Goal: Task Accomplishment & Management: Complete application form

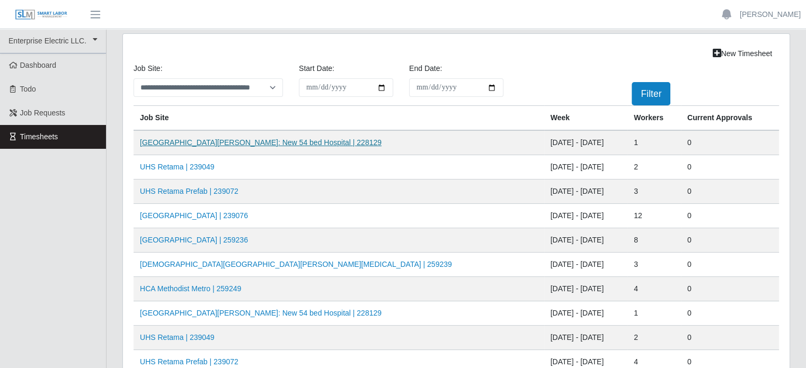
click at [202, 143] on link "[GEOGRAPHIC_DATA][PERSON_NAME]: New 54 bed Hospital | 228129" at bounding box center [261, 142] width 242 height 8
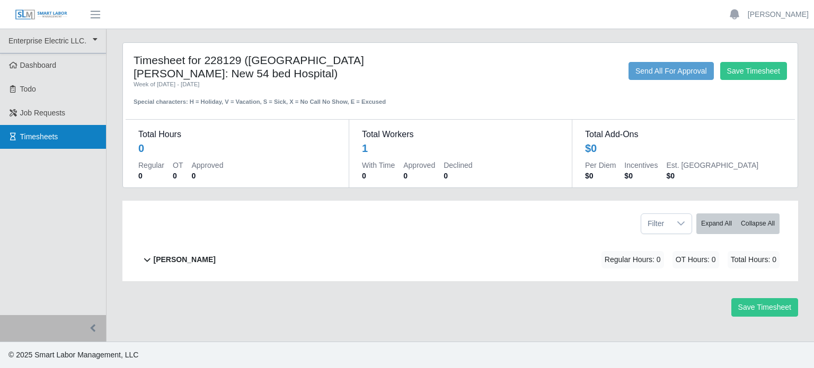
click at [34, 136] on span "Timesheets" at bounding box center [39, 137] width 38 height 8
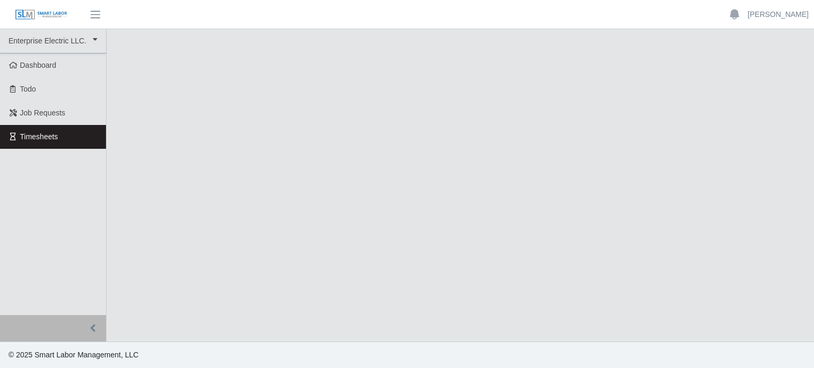
click at [33, 135] on span "Timesheets" at bounding box center [39, 137] width 38 height 8
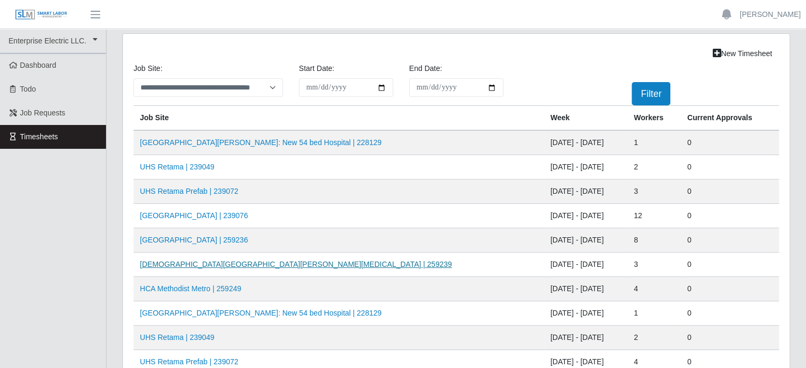
click at [241, 262] on link "[DEMOGRAPHIC_DATA][GEOGRAPHIC_DATA][PERSON_NAME][MEDICAL_DATA] | 259239" at bounding box center [296, 264] width 312 height 8
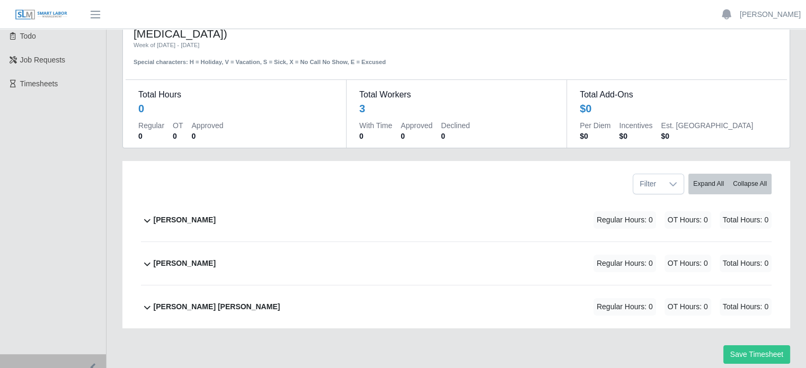
click at [184, 215] on b "Joseph Sanchez" at bounding box center [185, 220] width 62 height 11
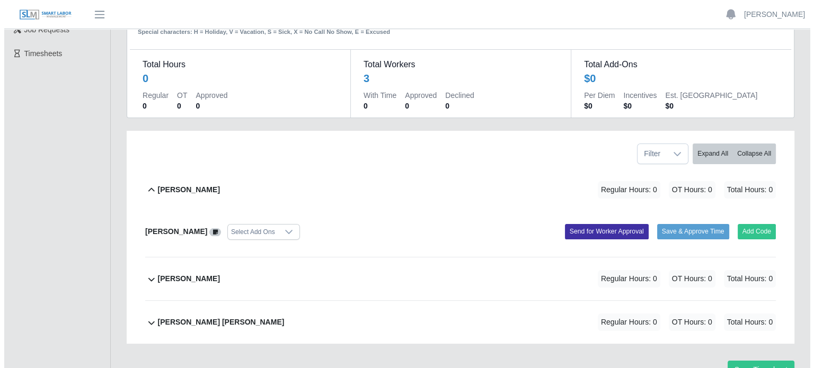
scroll to position [99, 0]
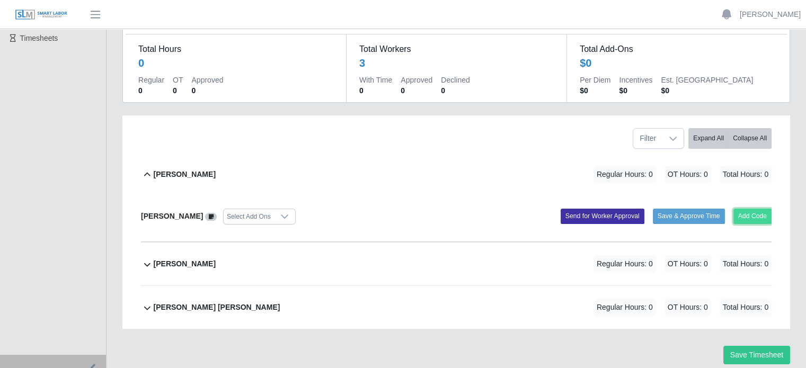
click at [753, 209] on button "Add Code" at bounding box center [753, 216] width 39 height 15
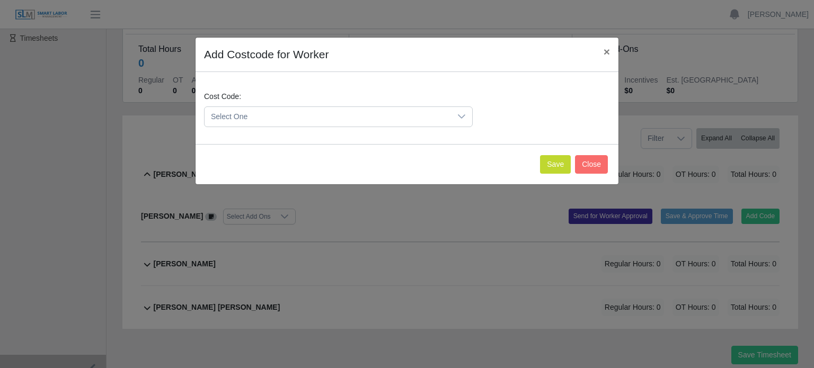
click at [346, 119] on span "Select One" at bounding box center [328, 117] width 247 height 20
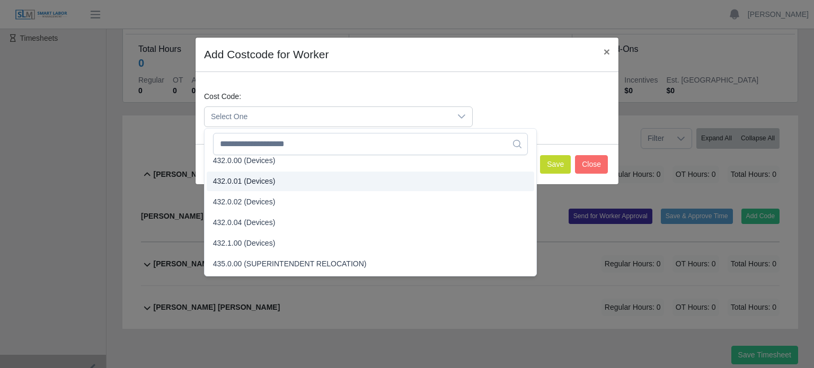
scroll to position [1160, 0]
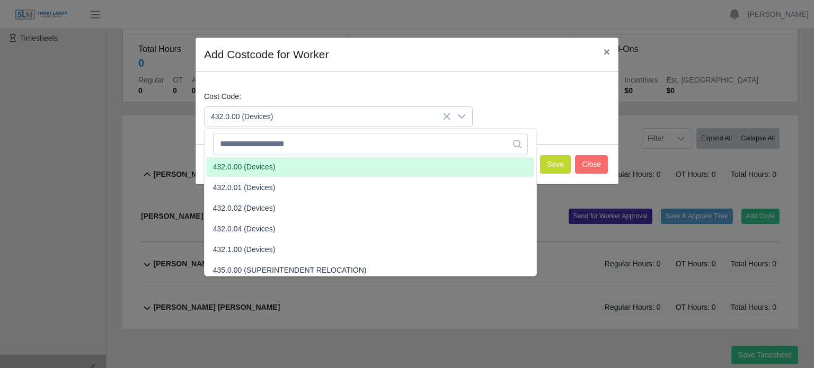
click at [243, 163] on span "432.0.00 (Devices)" at bounding box center [244, 167] width 63 height 11
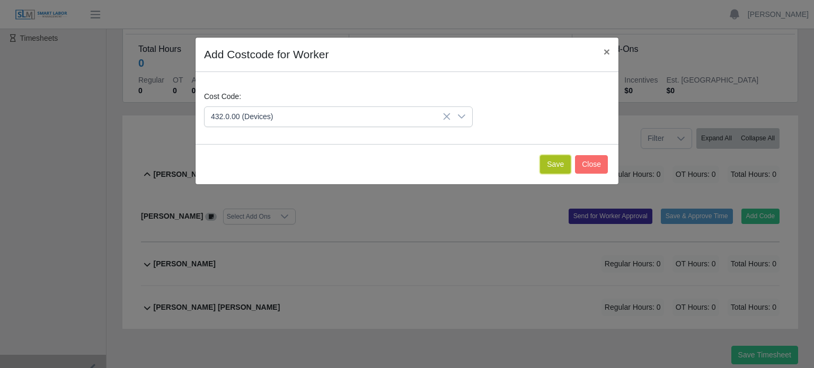
click at [553, 163] on button "Save" at bounding box center [555, 164] width 31 height 19
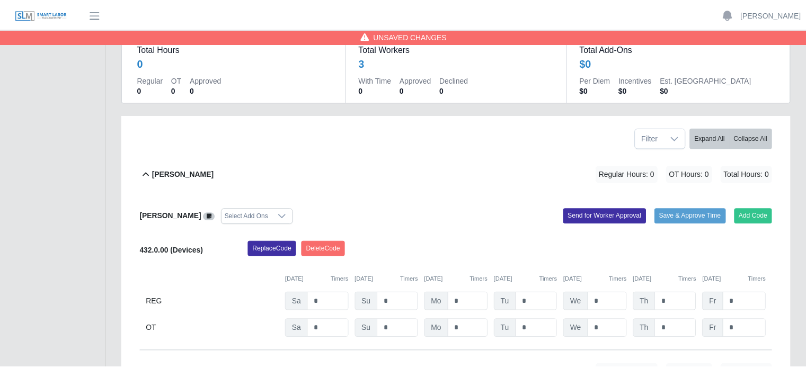
scroll to position [208, 0]
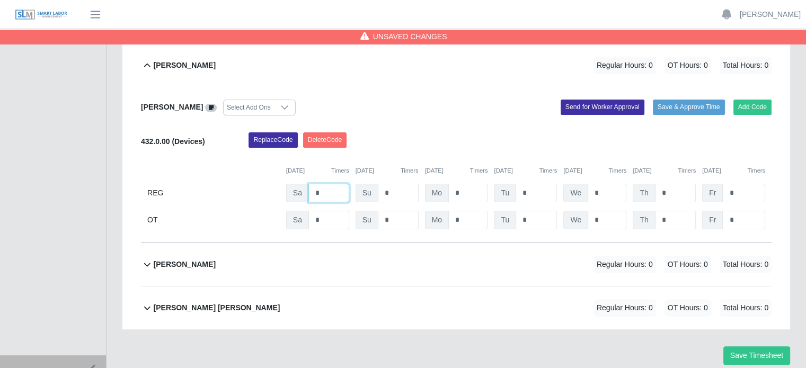
drag, startPoint x: 317, startPoint y: 176, endPoint x: 311, endPoint y: 177, distance: 6.4
click at [311, 184] on input "*" at bounding box center [329, 193] width 41 height 19
type input "*"
click at [473, 184] on input "*" at bounding box center [468, 193] width 39 height 19
click at [759, 347] on button "Save Timesheet" at bounding box center [757, 356] width 67 height 19
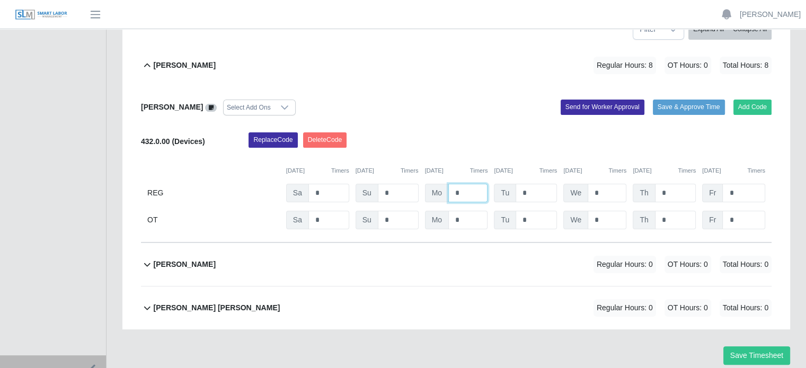
drag, startPoint x: 468, startPoint y: 180, endPoint x: 426, endPoint y: 174, distance: 42.2
click at [426, 184] on div "Mo *" at bounding box center [456, 193] width 63 height 19
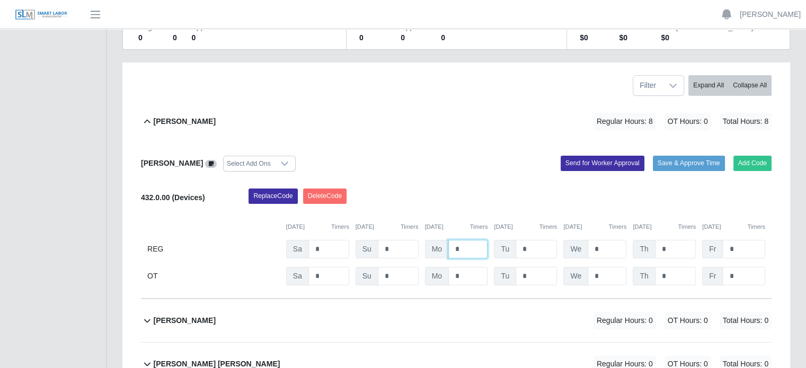
scroll to position [159, 0]
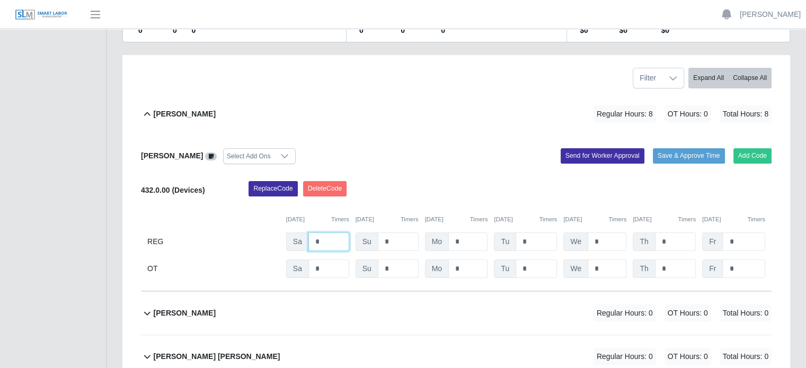
drag, startPoint x: 331, startPoint y: 231, endPoint x: 342, endPoint y: 228, distance: 11.3
click at [331, 233] on input "*" at bounding box center [329, 242] width 41 height 19
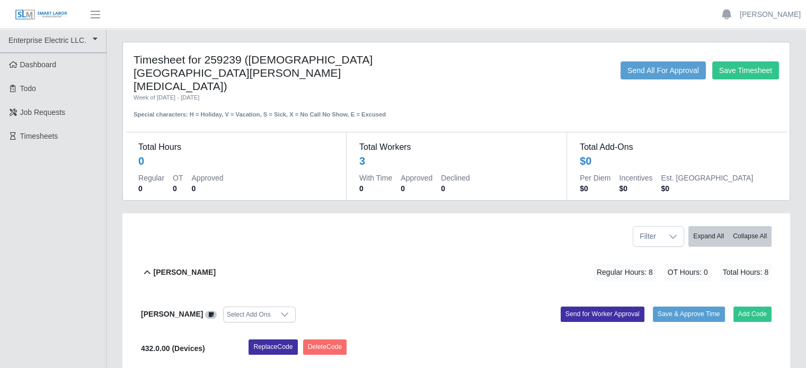
scroll to position [0, 0]
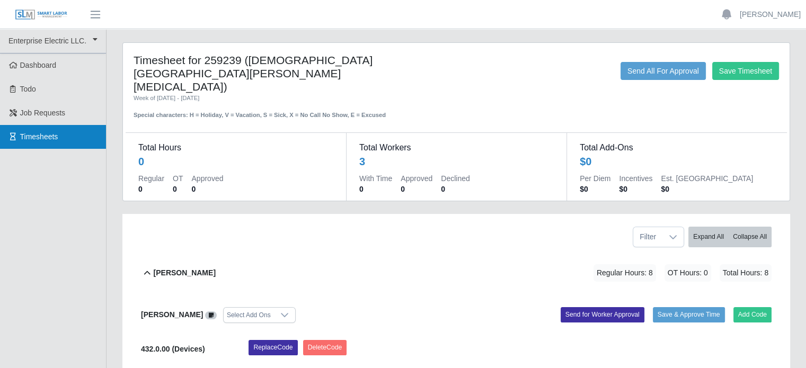
click at [43, 141] on span "Timesheets" at bounding box center [39, 137] width 38 height 8
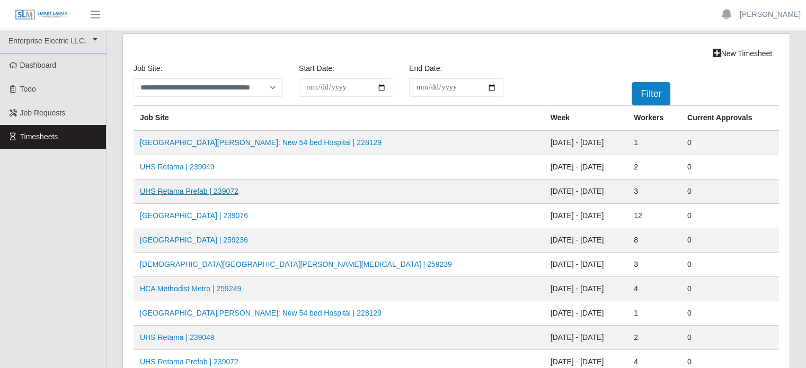
click at [182, 190] on link "UHS Retama Prefab | 239072" at bounding box center [189, 191] width 99 height 8
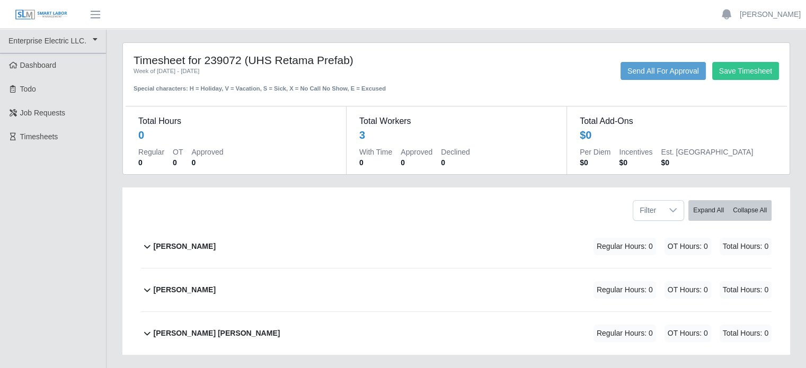
click at [161, 248] on b "[PERSON_NAME]" at bounding box center [185, 246] width 62 height 11
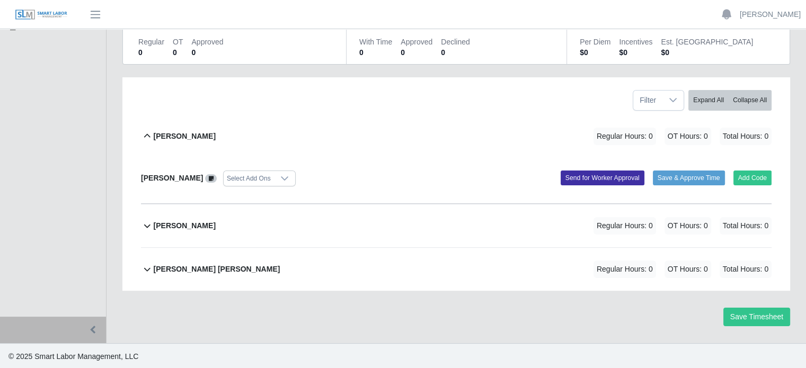
click at [221, 270] on b "Victor Francisco Garcias Perez" at bounding box center [217, 269] width 127 height 11
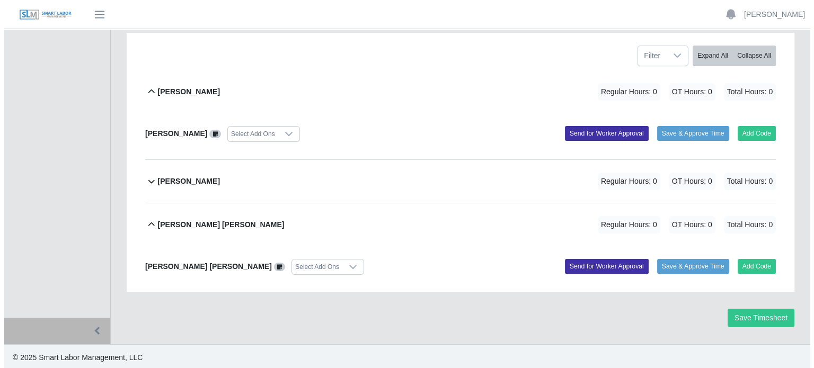
scroll to position [156, 0]
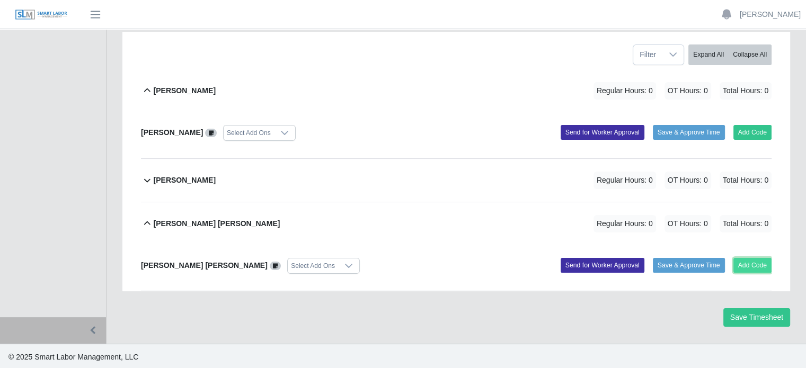
click at [746, 261] on button "Add Code" at bounding box center [753, 265] width 39 height 15
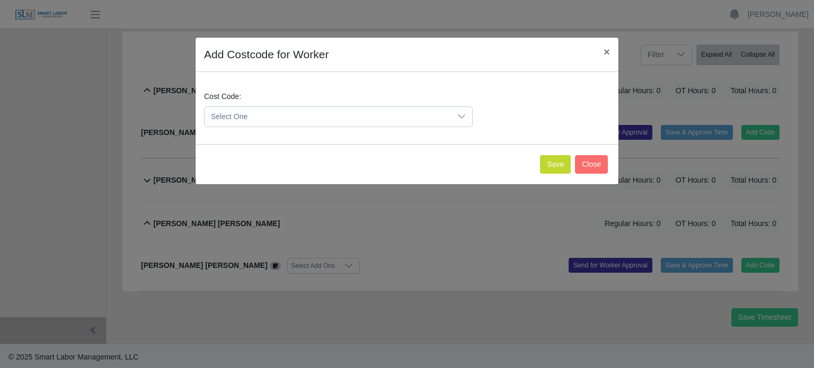
click at [307, 120] on span "Select One" at bounding box center [328, 117] width 247 height 20
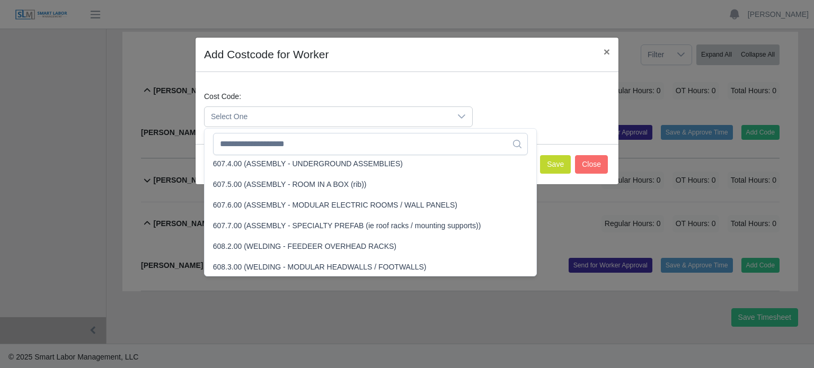
scroll to position [2517, 0]
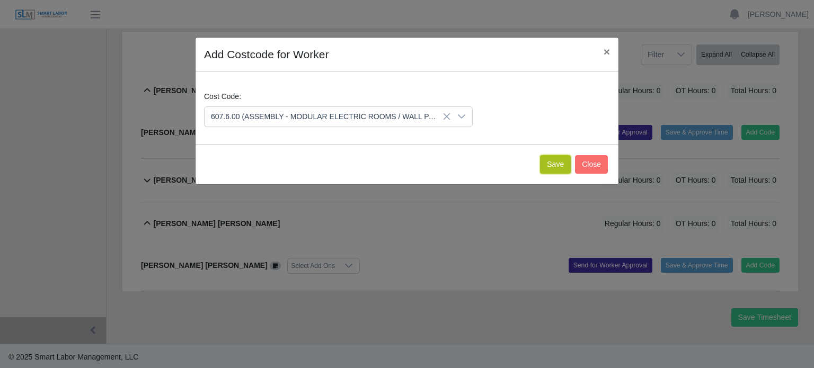
click at [556, 167] on button "Save" at bounding box center [555, 164] width 31 height 19
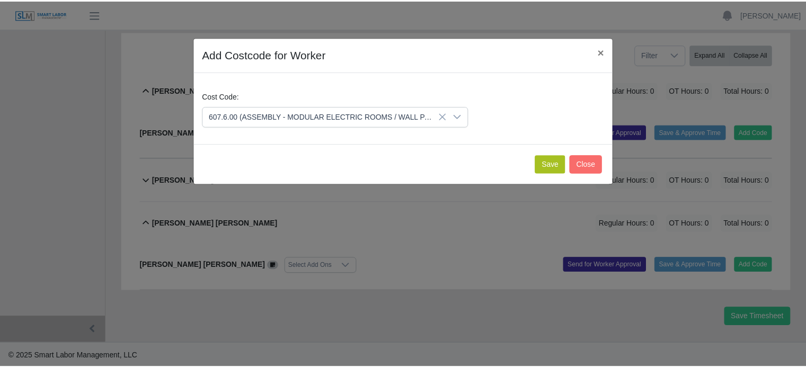
scroll to position [288, 0]
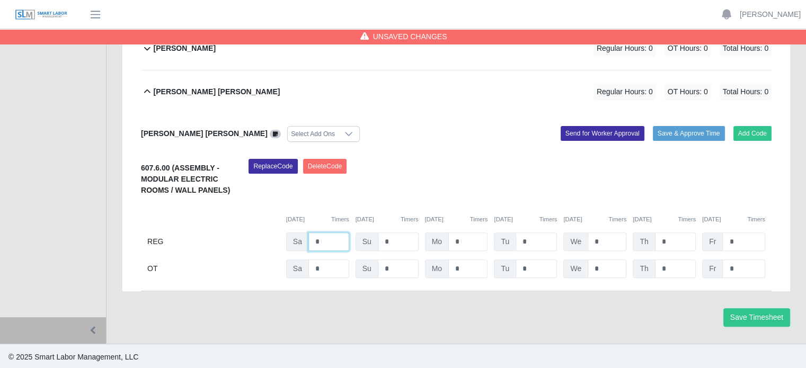
drag, startPoint x: 322, startPoint y: 244, endPoint x: 300, endPoint y: 241, distance: 23.0
click at [300, 241] on div "Sa *" at bounding box center [317, 242] width 63 height 19
type input "*"
click at [411, 236] on input "*" at bounding box center [398, 242] width 41 height 19
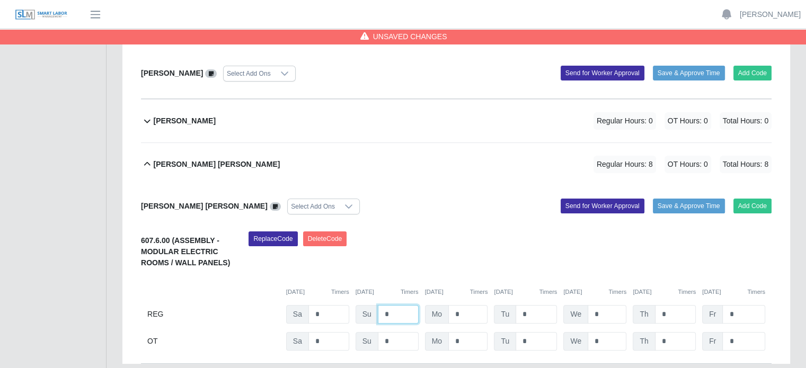
scroll to position [182, 0]
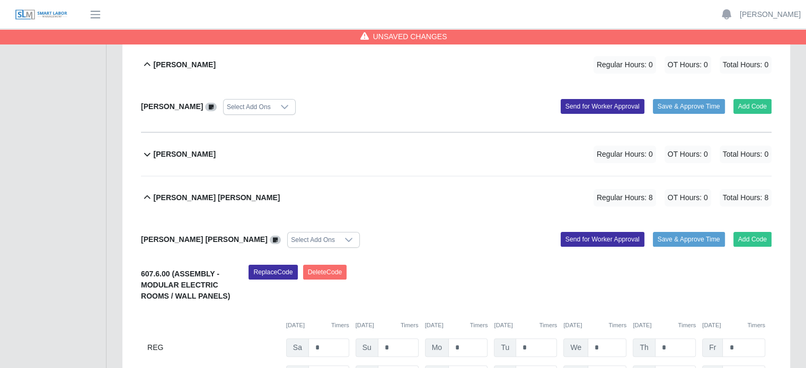
click at [711, 125] on div "Joseph Sanchez Select Add Ons Add Code Save & Approve Time Send for Worker Appr…" at bounding box center [456, 109] width 631 height 46
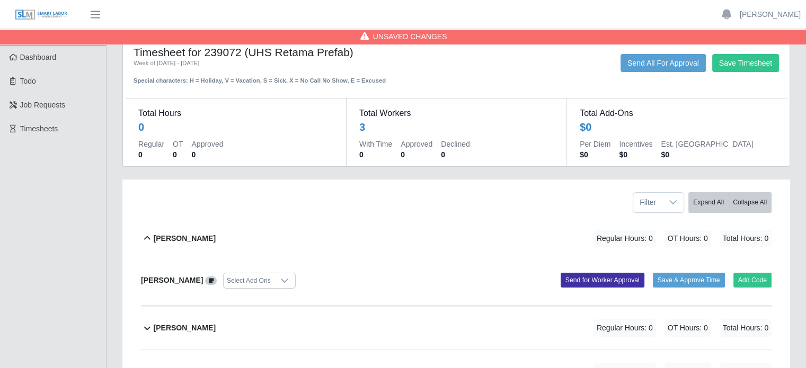
scroll to position [0, 0]
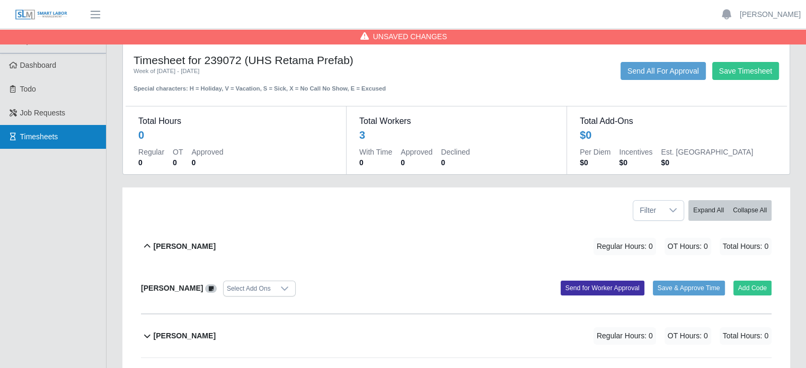
click at [54, 137] on span "Timesheets" at bounding box center [39, 137] width 38 height 8
click at [41, 139] on span "Timesheets" at bounding box center [39, 137] width 38 height 8
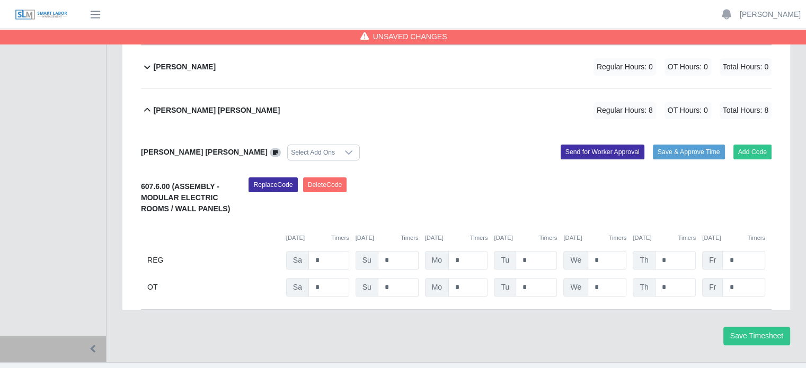
scroll to position [288, 0]
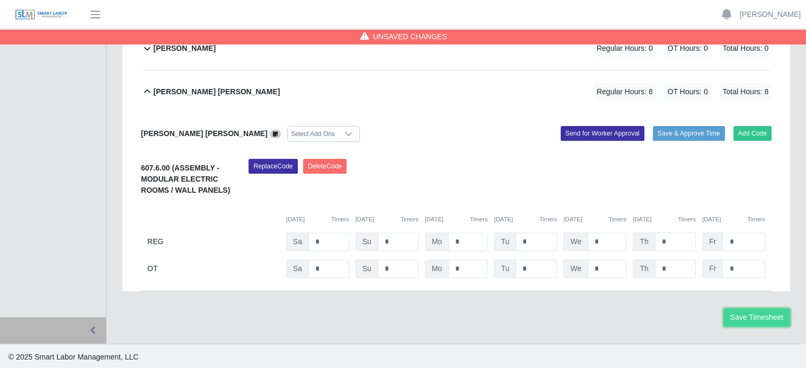
click at [755, 318] on button "Save Timesheet" at bounding box center [757, 318] width 67 height 19
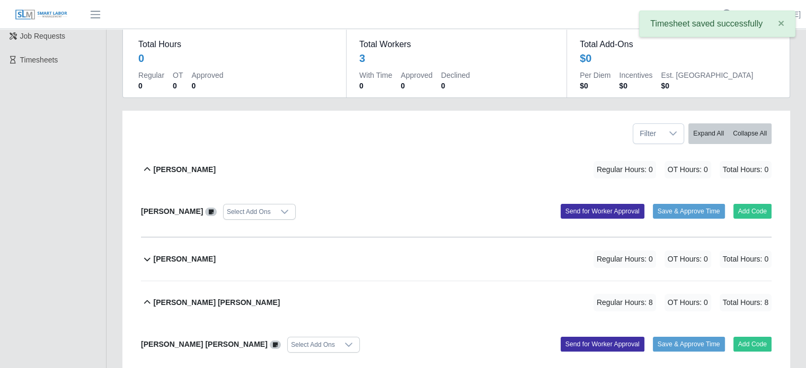
scroll to position [76, 0]
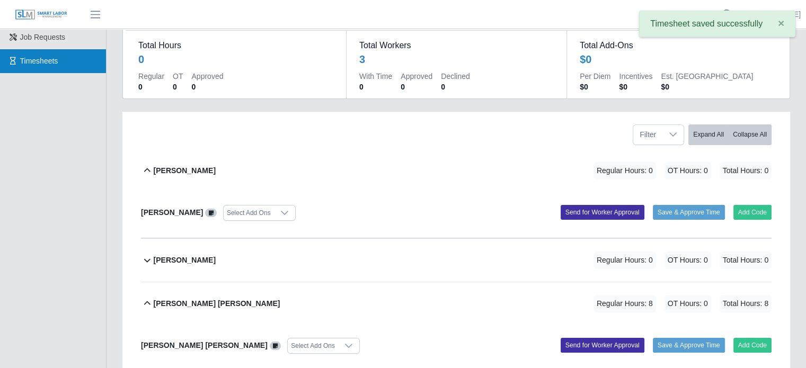
click at [29, 61] on span "Timesheets" at bounding box center [39, 61] width 38 height 8
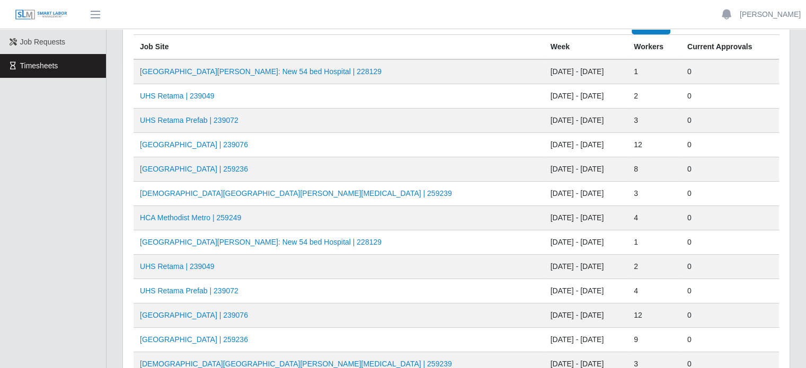
scroll to position [53, 0]
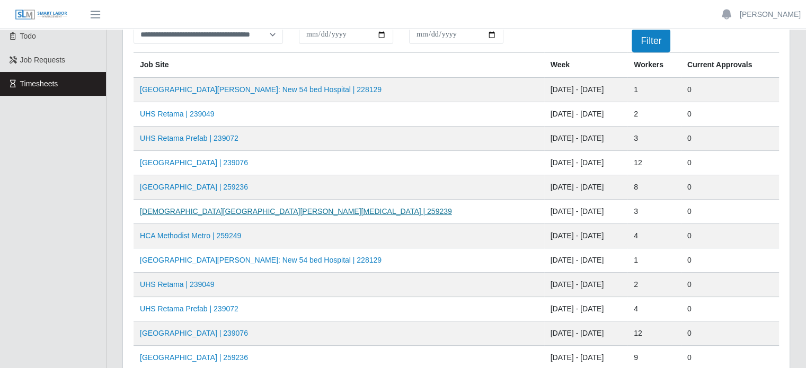
click at [209, 209] on link "[DEMOGRAPHIC_DATA][GEOGRAPHIC_DATA][PERSON_NAME][MEDICAL_DATA] | 259239" at bounding box center [296, 211] width 312 height 8
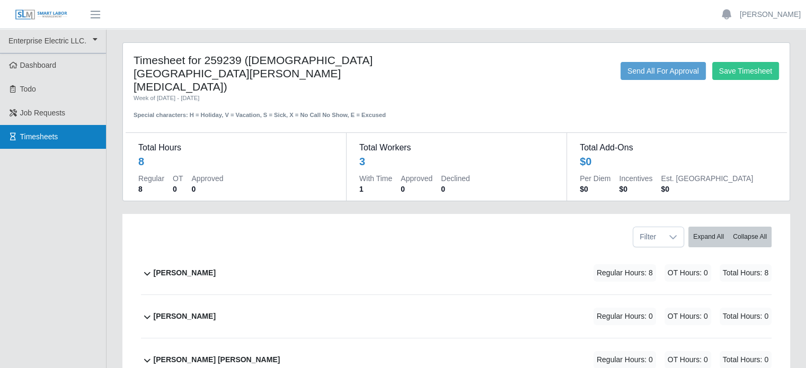
click at [40, 136] on span "Timesheets" at bounding box center [39, 137] width 38 height 8
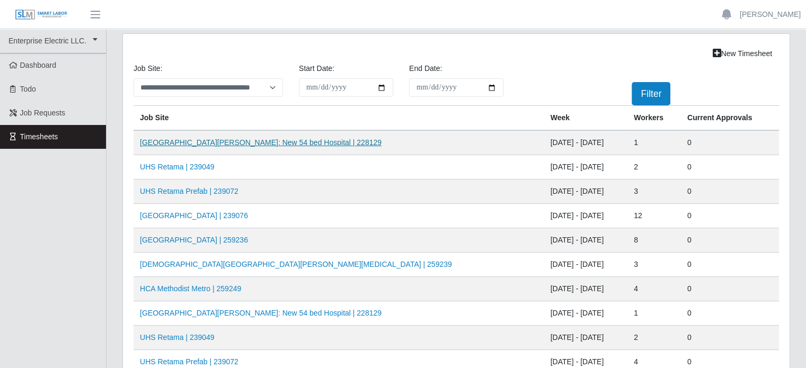
scroll to position [53, 0]
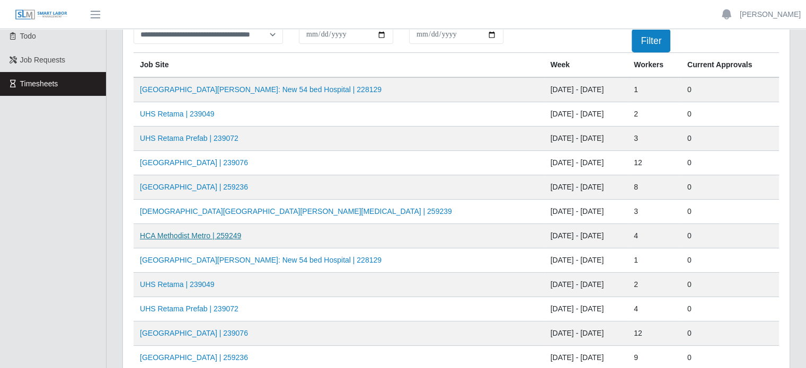
click at [180, 233] on link "HCA Methodist Metro | 259249" at bounding box center [190, 236] width 101 height 8
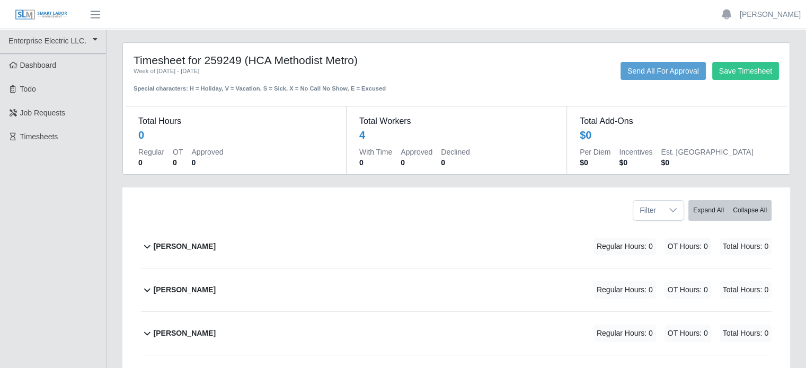
scroll to position [53, 0]
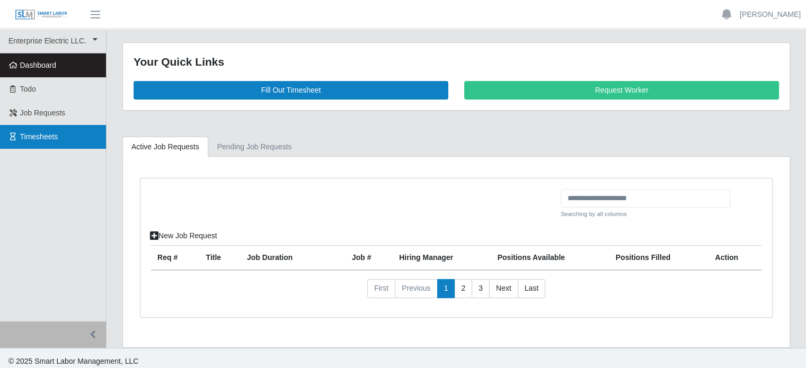
click at [51, 135] on span "Timesheets" at bounding box center [39, 137] width 38 height 8
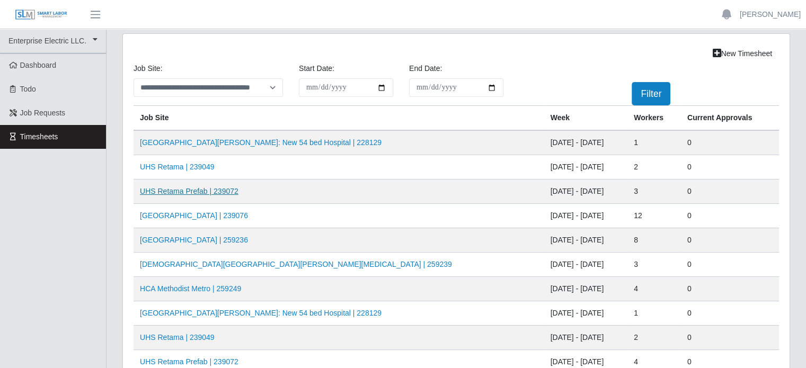
click at [183, 192] on link "UHS Retama Prefab | 239072" at bounding box center [189, 191] width 99 height 8
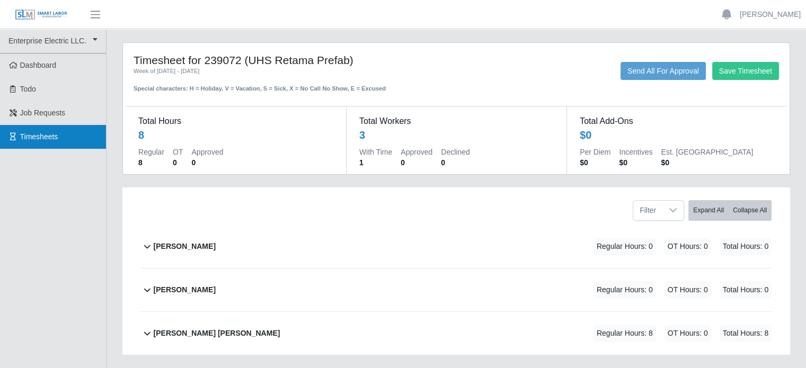
click at [31, 136] on span "Timesheets" at bounding box center [39, 137] width 38 height 8
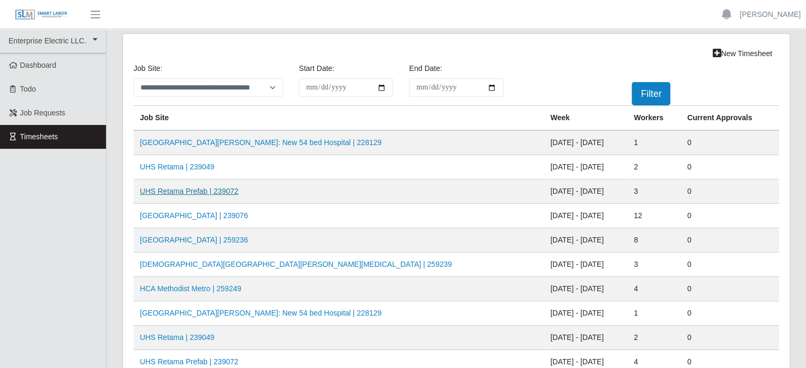
click at [174, 193] on link "UHS Retama Prefab | 239072" at bounding box center [189, 191] width 99 height 8
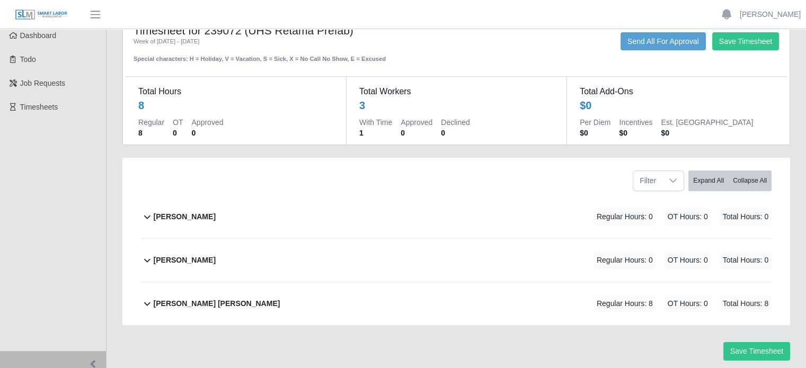
scroll to position [11, 0]
